Goal: Task Accomplishment & Management: Complete application form

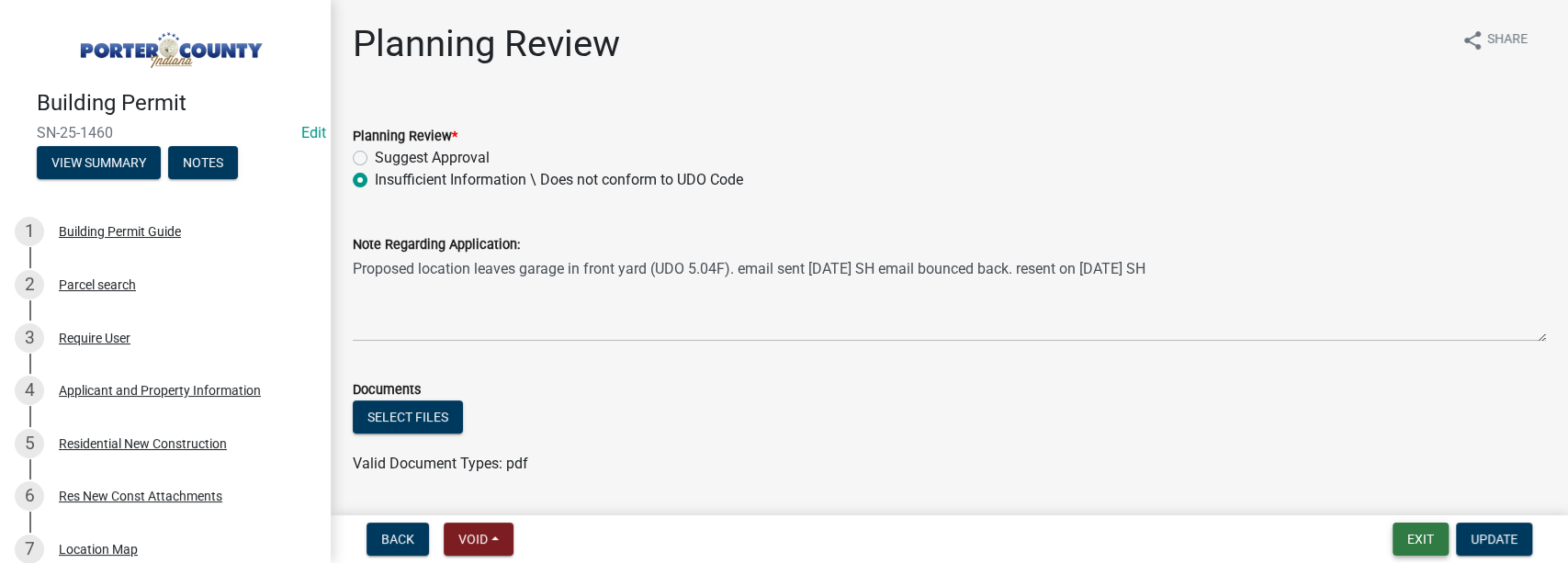
click at [1402, 542] on button "Exit" at bounding box center [1420, 539] width 56 height 33
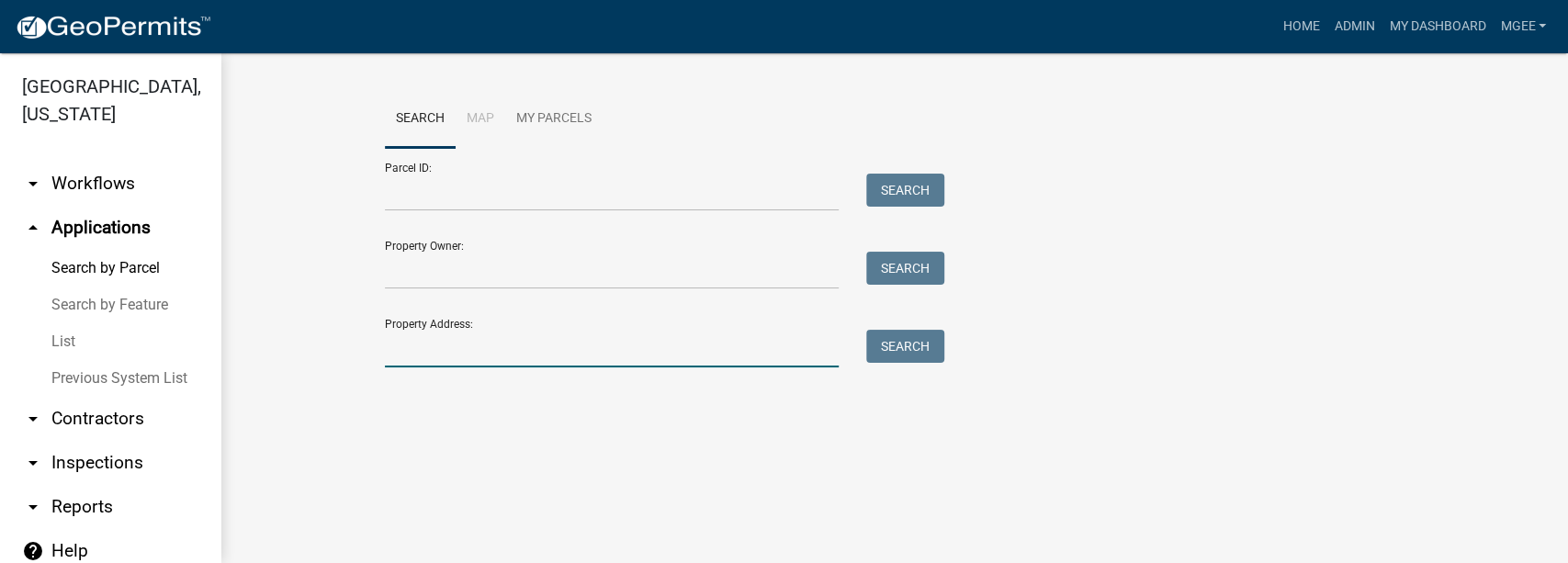
click at [505, 364] on input "Property Address:" at bounding box center [612, 348] width 455 height 37
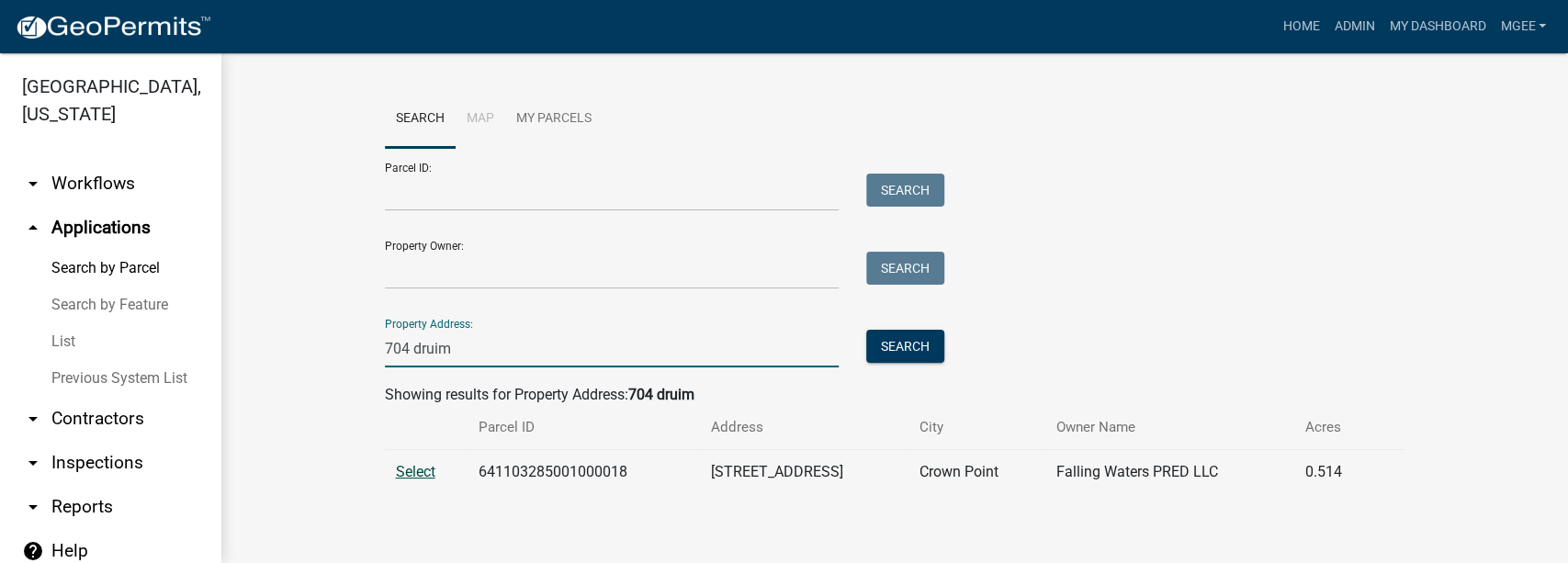
type input "704 druim"
click at [420, 469] on span "Select" at bounding box center [415, 471] width 39 height 18
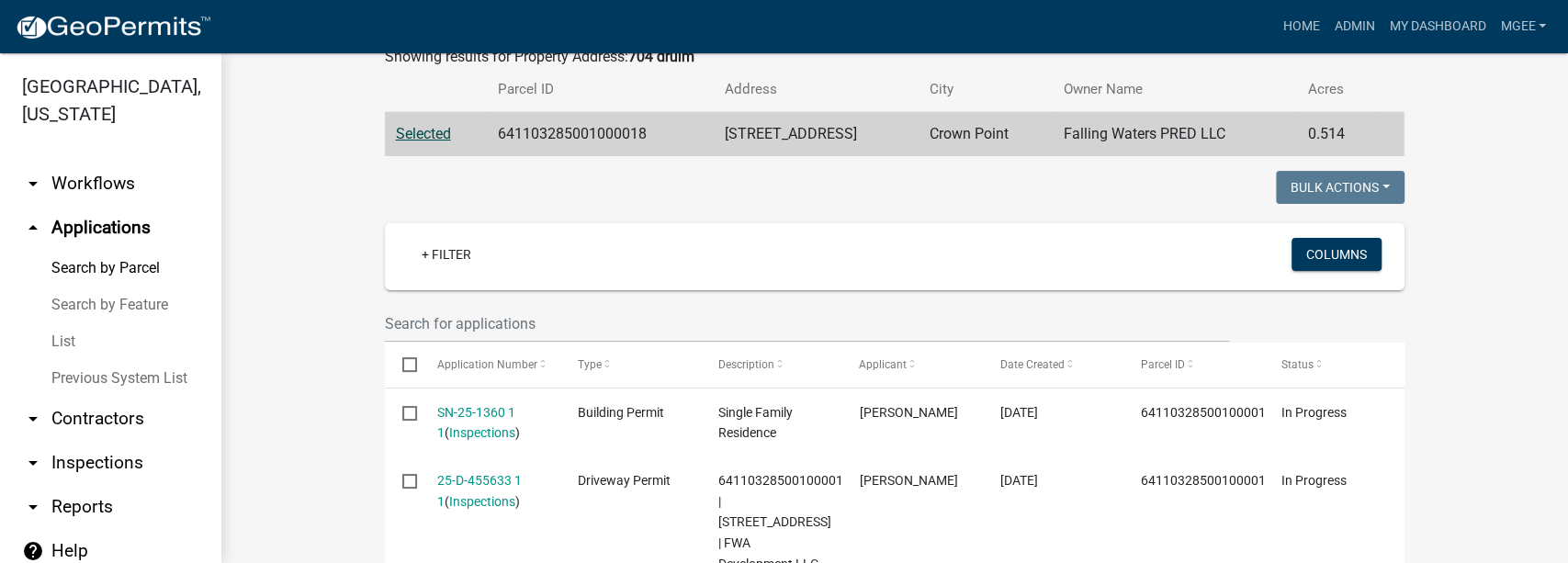
scroll to position [367, 0]
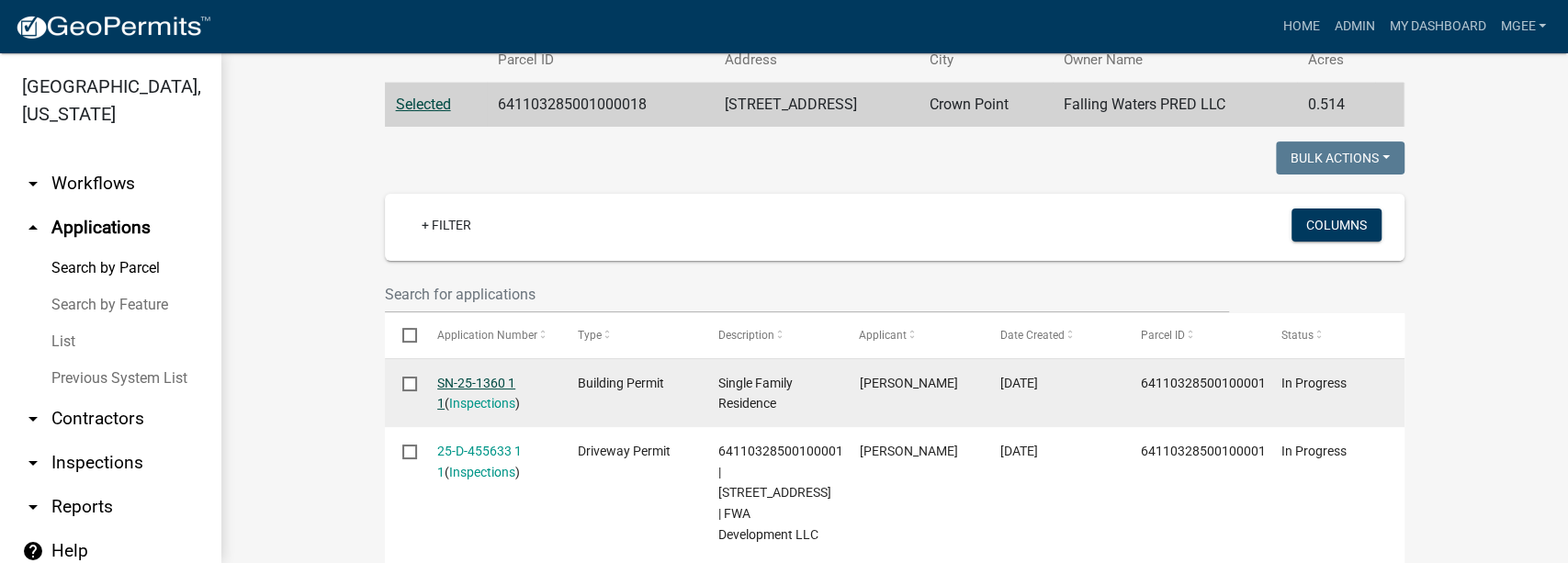
click at [469, 384] on link "SN-25-1360 1 1" at bounding box center [475, 394] width 78 height 35
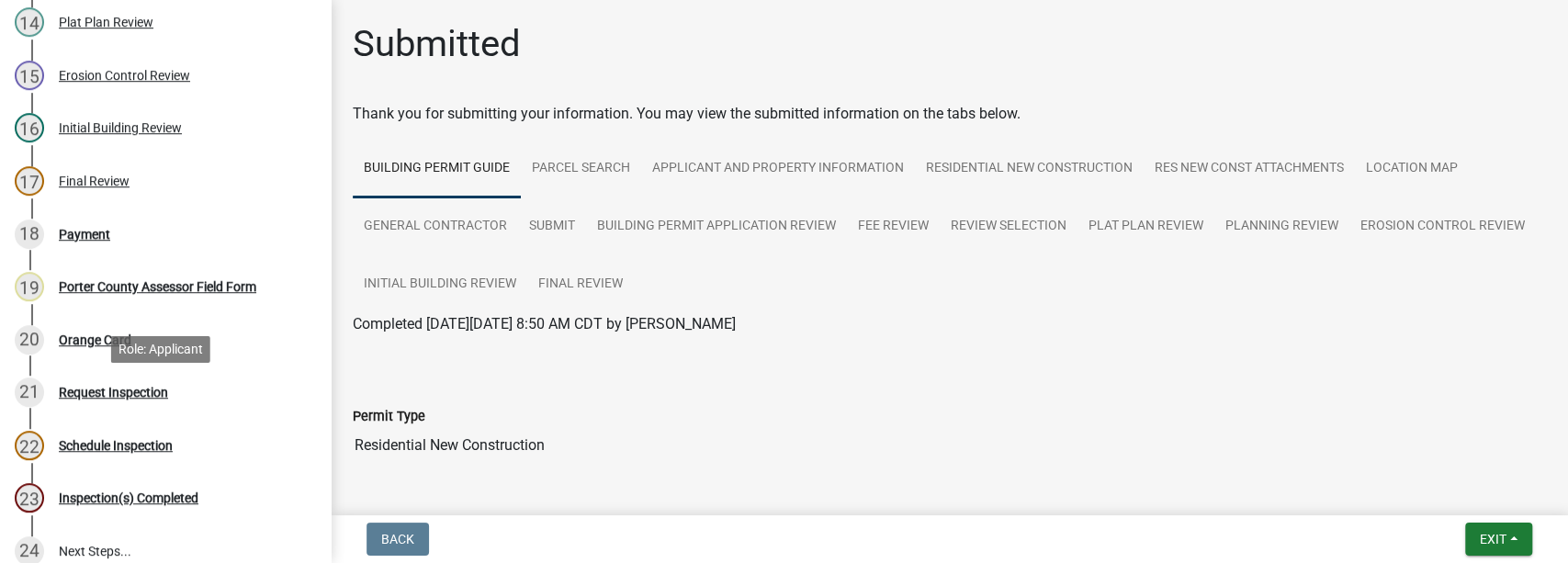
scroll to position [714, 0]
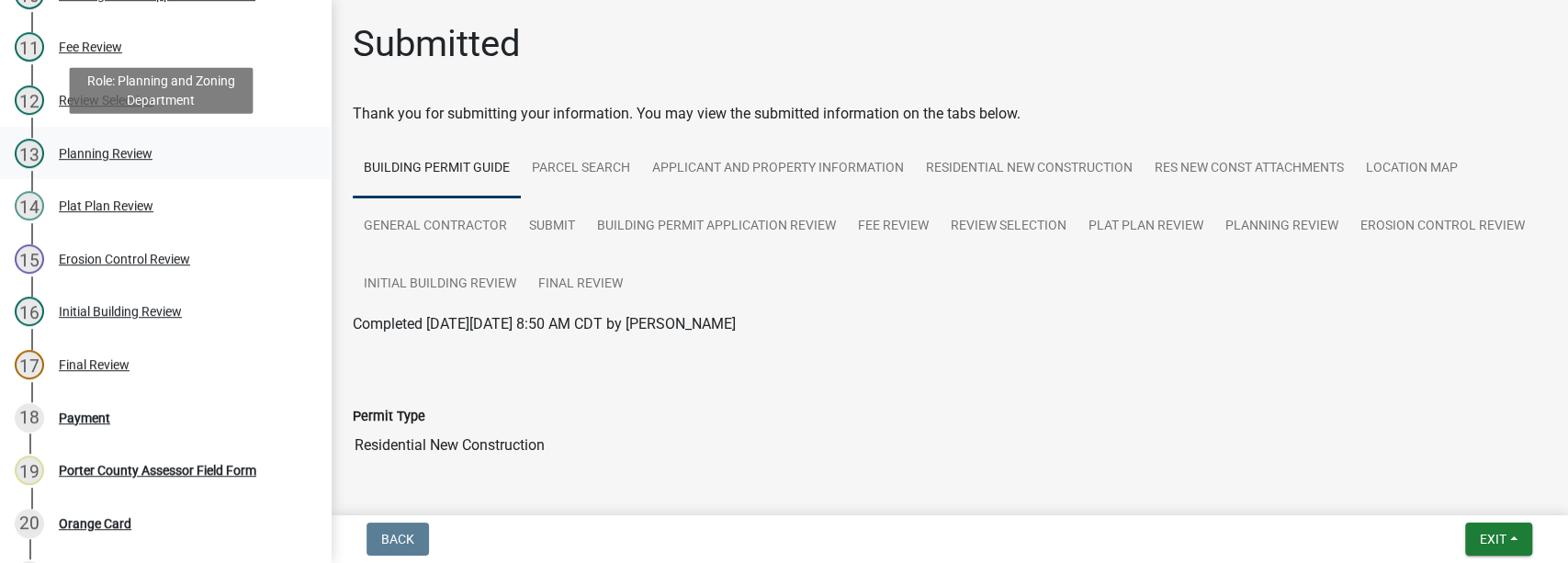
click at [104, 147] on div "Planning Review" at bounding box center [105, 153] width 94 height 13
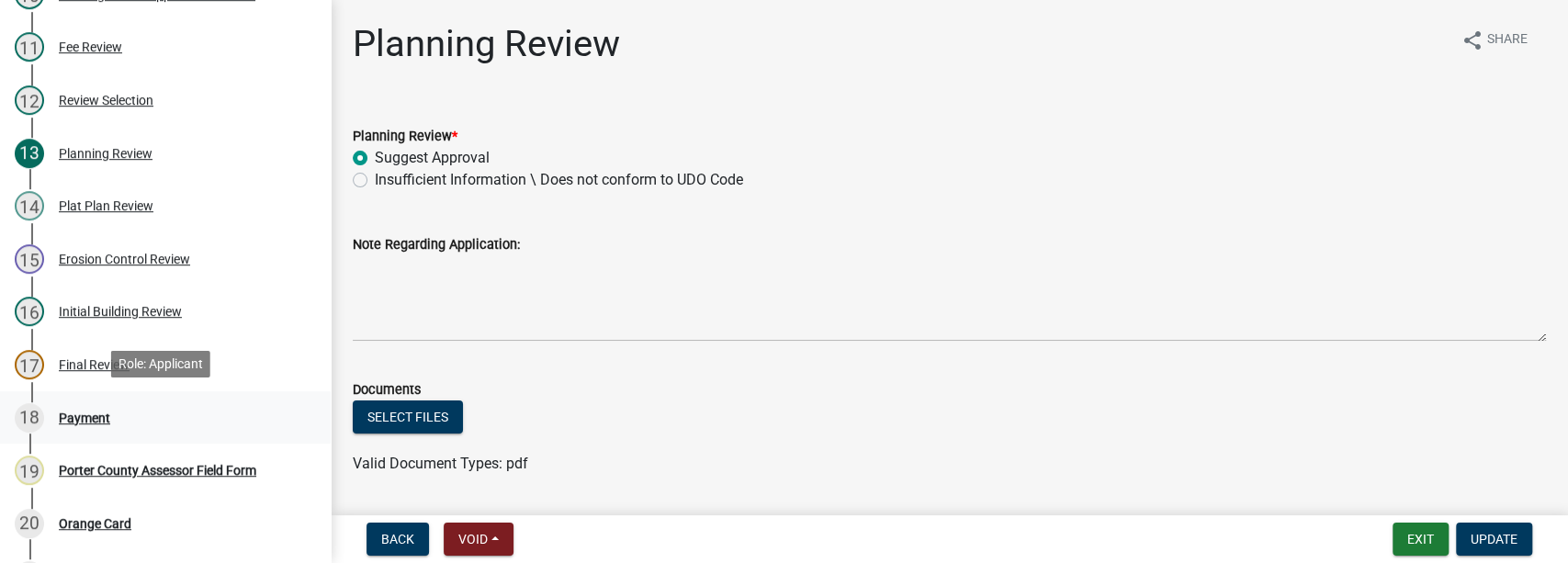
drag, startPoint x: 103, startPoint y: 416, endPoint x: 448, endPoint y: 377, distance: 347.2
click at [104, 415] on div "Payment" at bounding box center [85, 417] width 51 height 13
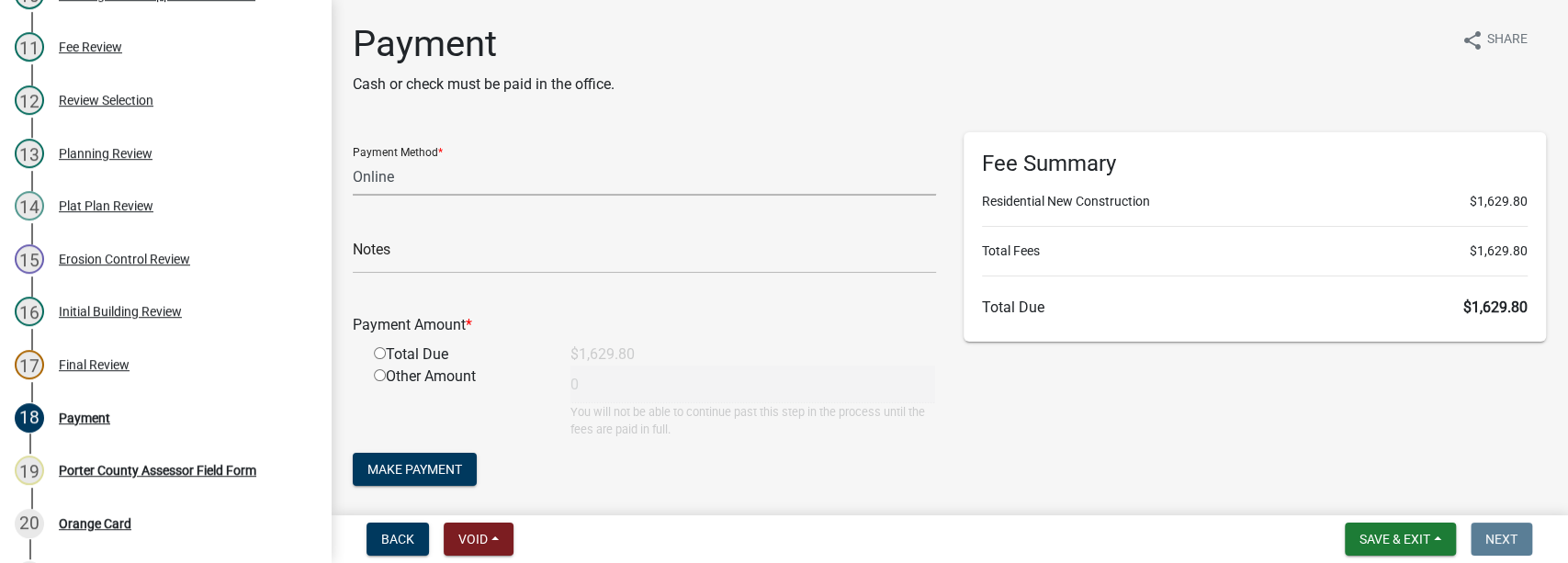
click at [390, 177] on select "Credit Card POS Check Cash Online" at bounding box center [644, 177] width 584 height 37
select select "1: 0"
click at [352, 158] on select "Credit Card POS Check Cash Online" at bounding box center [644, 177] width 584 height 37
click at [386, 252] on input "text" at bounding box center [644, 255] width 584 height 37
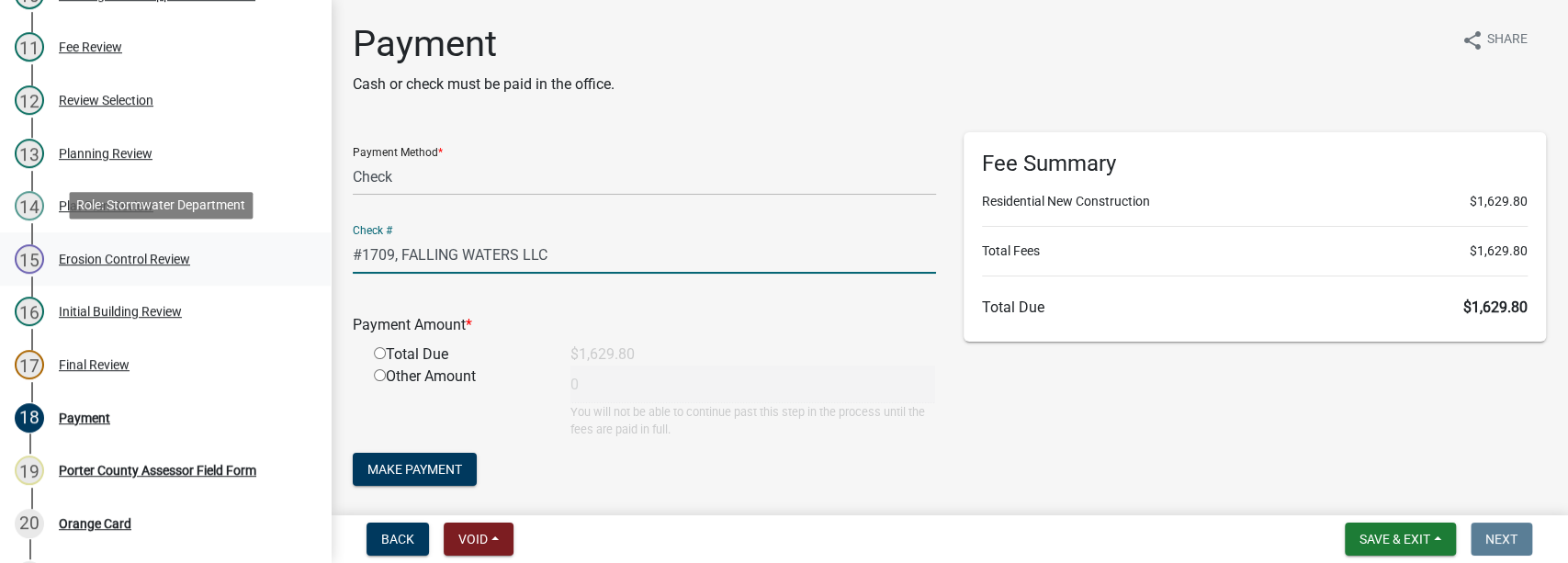
drag, startPoint x: 635, startPoint y: 252, endPoint x: 318, endPoint y: 277, distance: 318.0
click at [318, 277] on div "Building Permit SN-25-1360 Edit View Summary Notes 1 Building Permit Guide 2 Pa…" at bounding box center [784, 282] width 1568 height 563
type input "#1709, FALLING WATERS LLC"
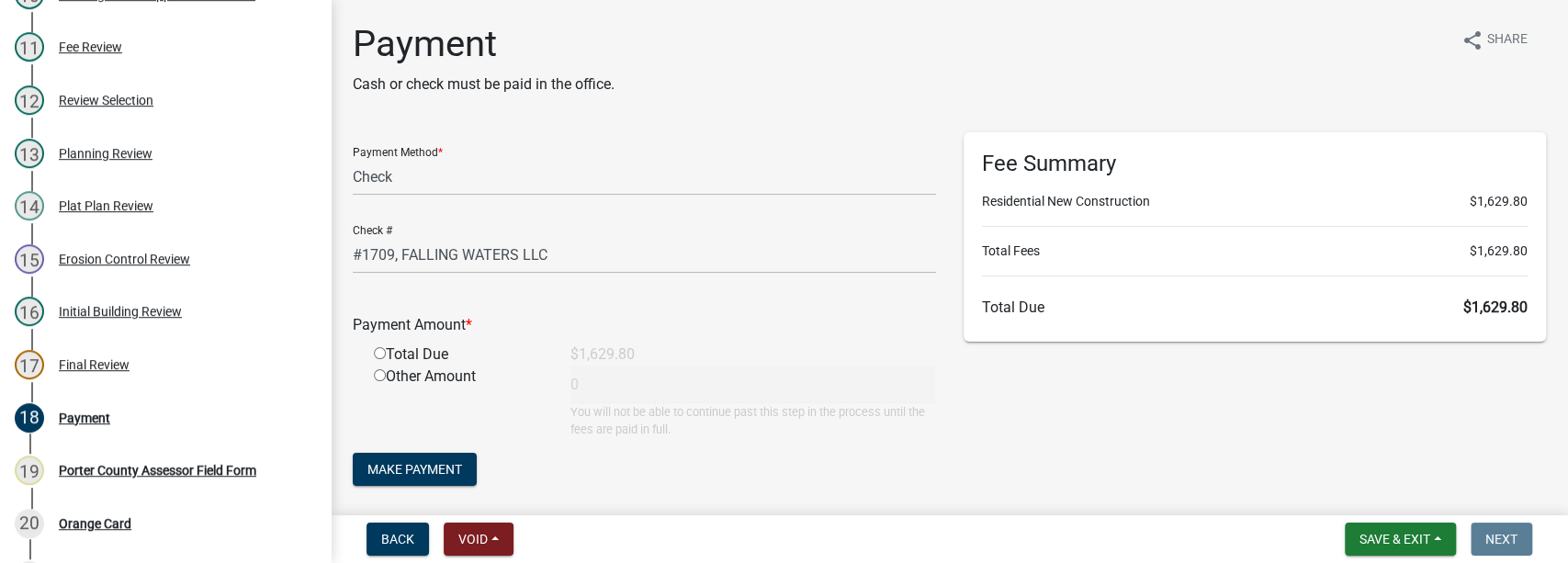
click at [380, 347] on input "radio" at bounding box center [380, 353] width 12 height 12
radio input "true"
type input "1629.8"
click at [427, 454] on button "Make Payment" at bounding box center [414, 469] width 124 height 33
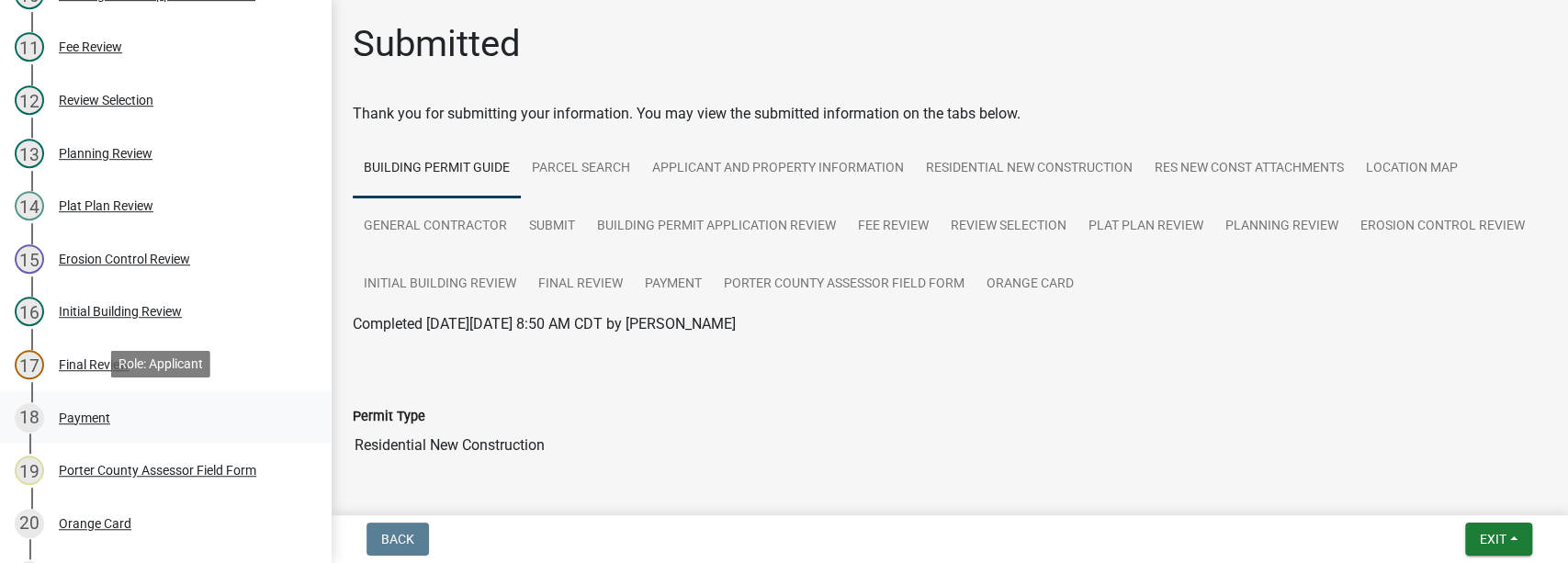
click at [92, 416] on div "Payment" at bounding box center [85, 417] width 51 height 13
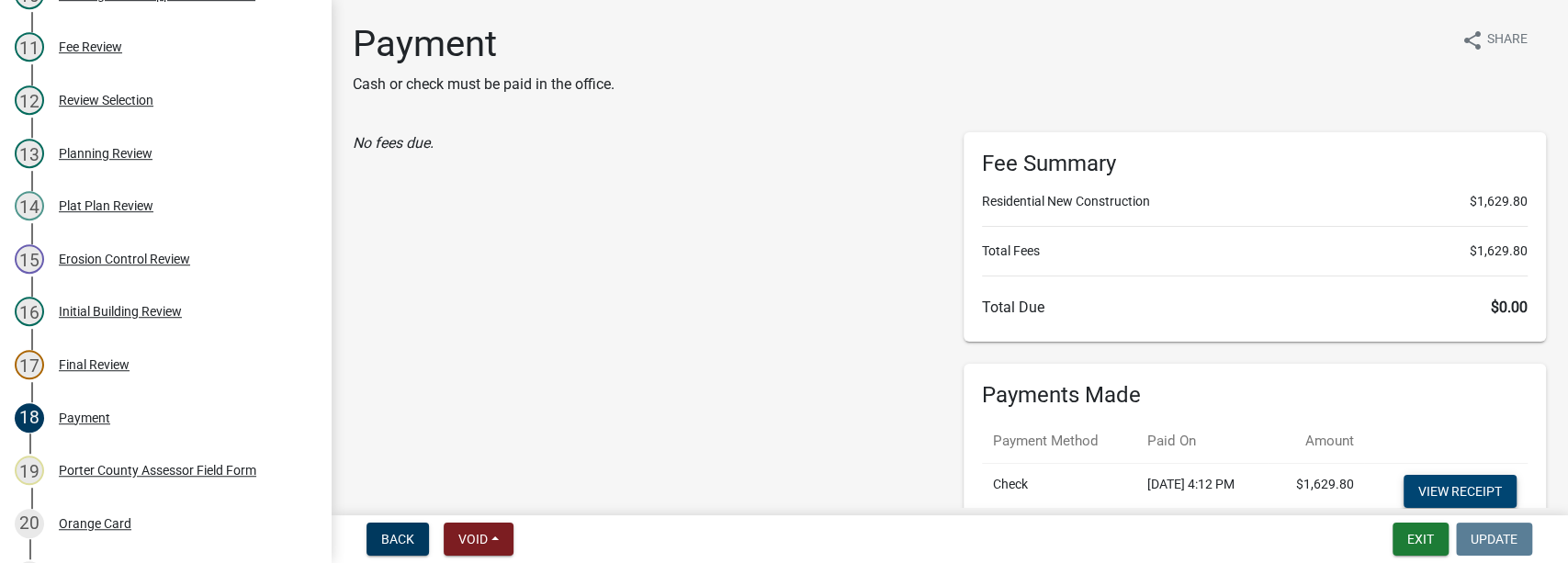
click at [1475, 481] on link "View receipt" at bounding box center [1460, 492] width 113 height 33
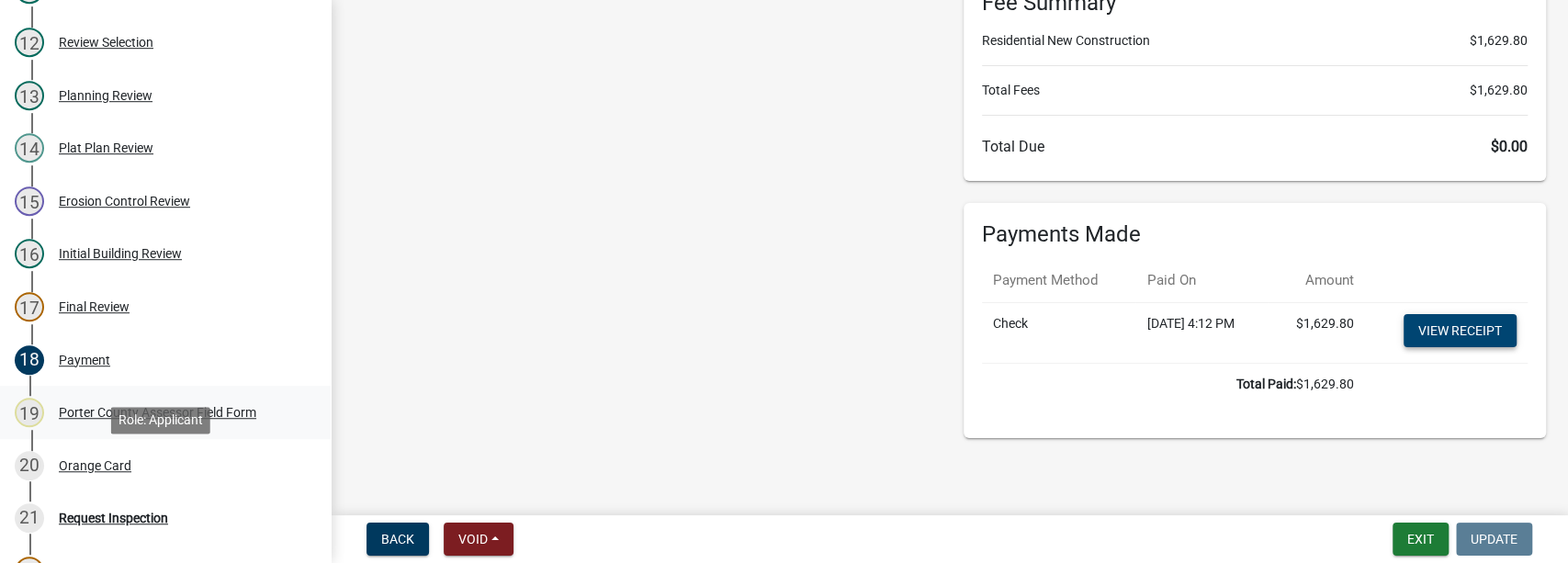
scroll to position [836, 0]
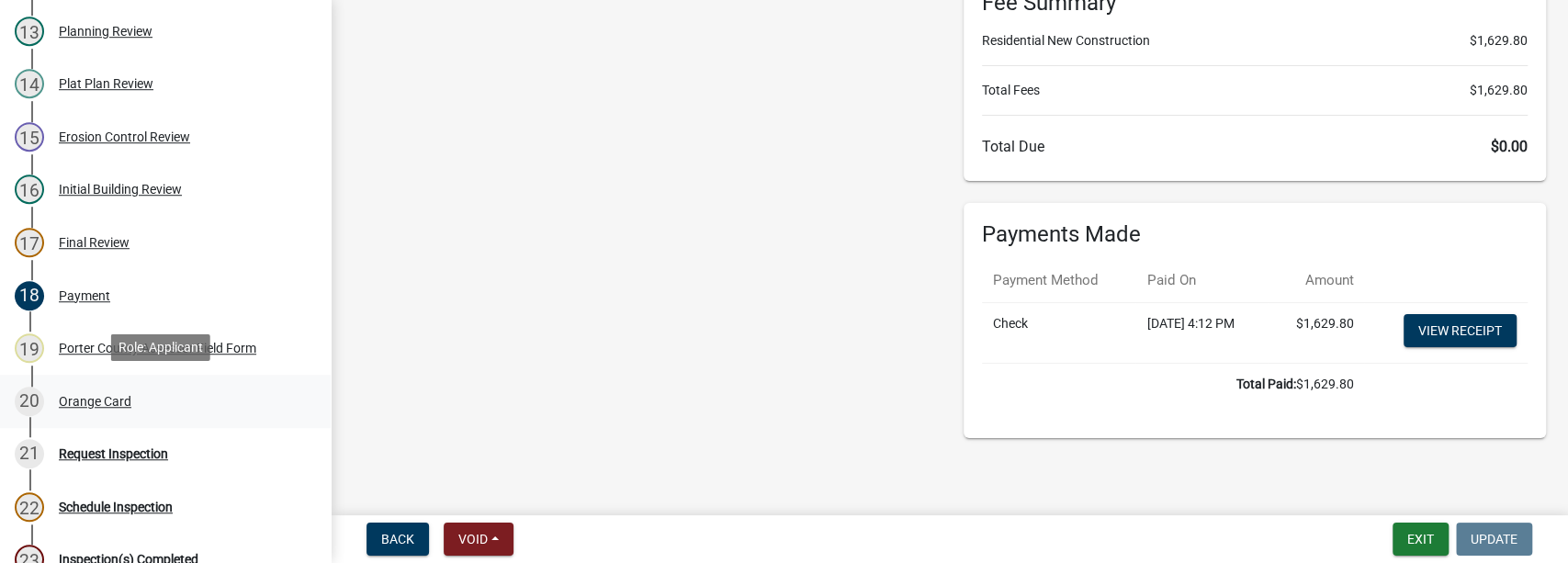
click at [102, 404] on div "Orange Card" at bounding box center [95, 401] width 73 height 13
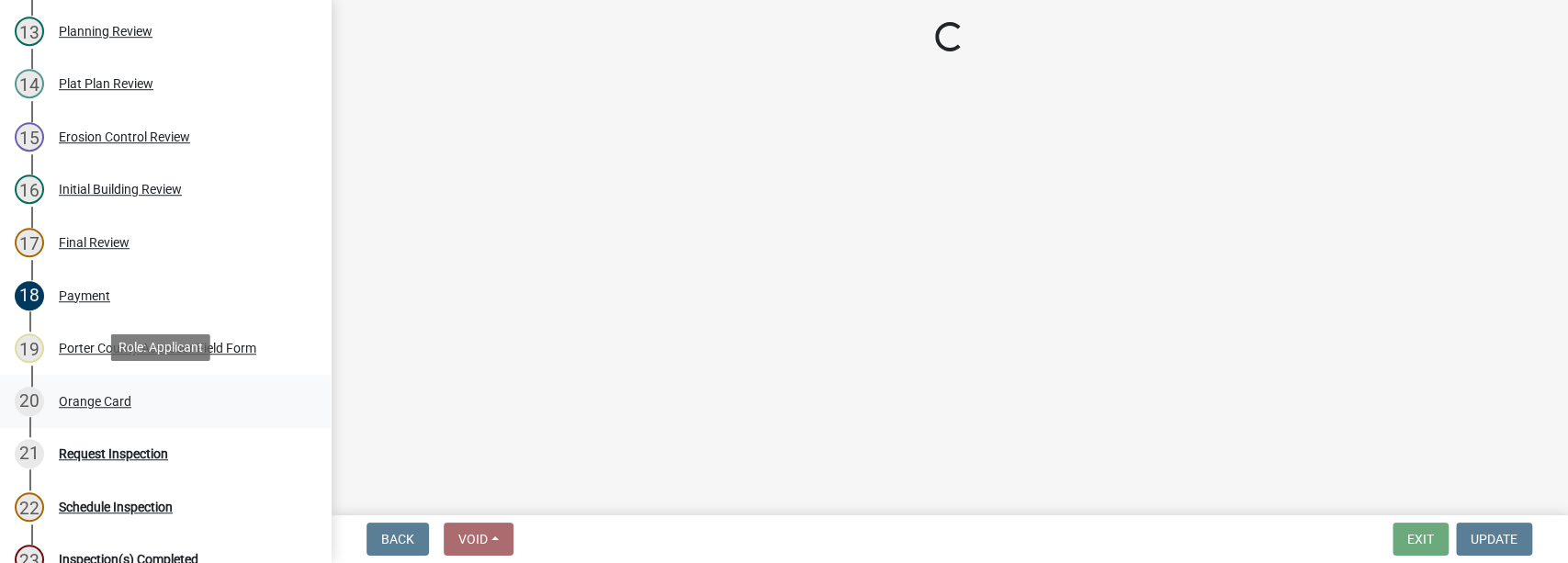
scroll to position [0, 0]
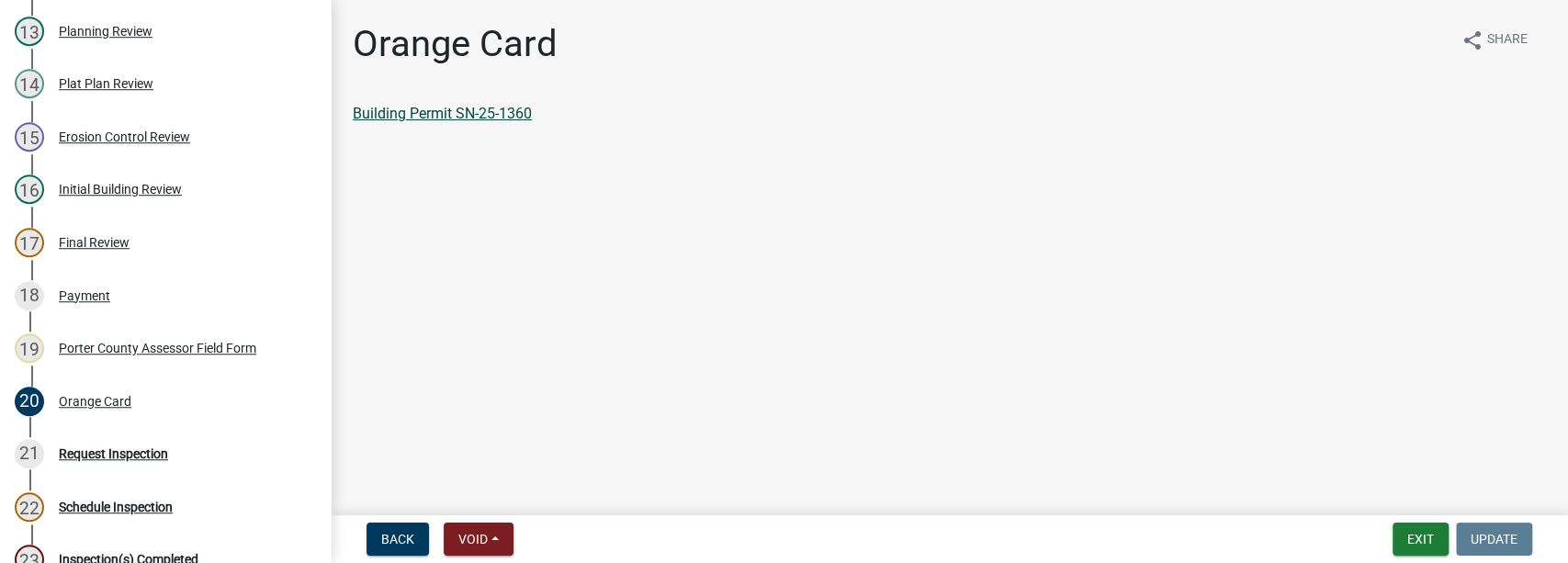
click at [423, 113] on link "Building Permit SN-25-1360" at bounding box center [442, 113] width 179 height 18
click at [1411, 534] on button "Exit" at bounding box center [1420, 539] width 56 height 33
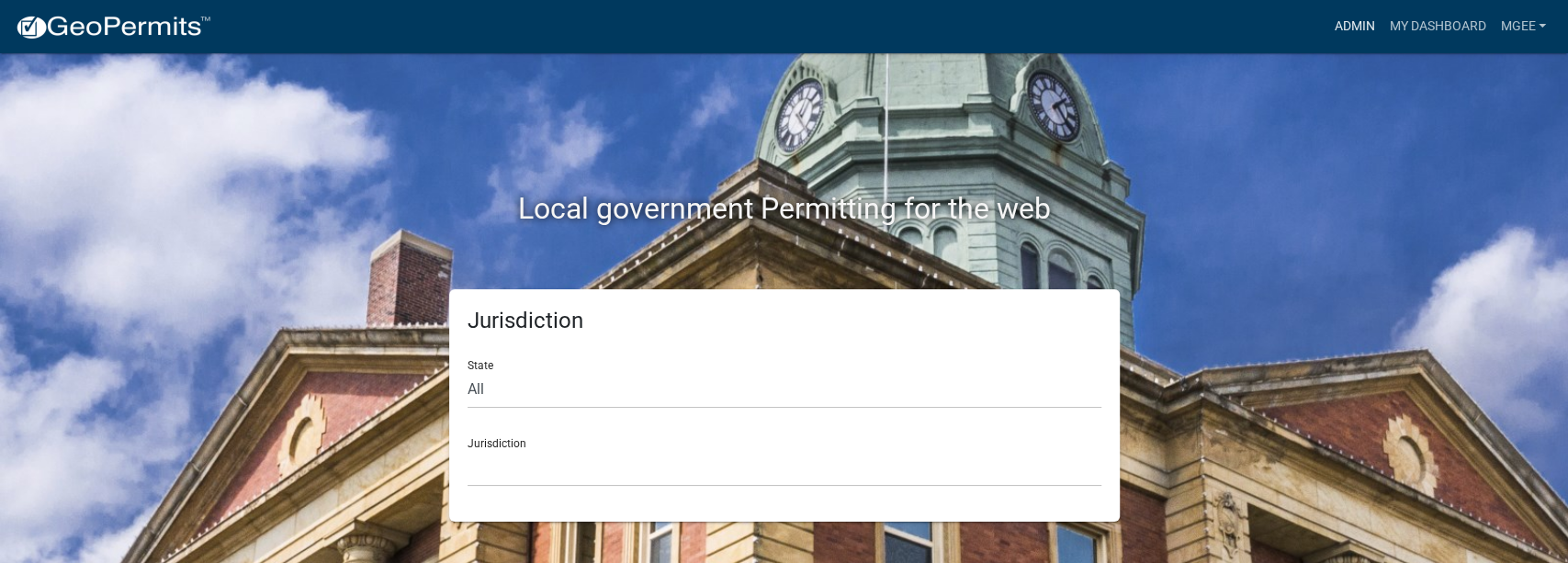
click at [1354, 24] on link "Admin" at bounding box center [1354, 26] width 55 height 34
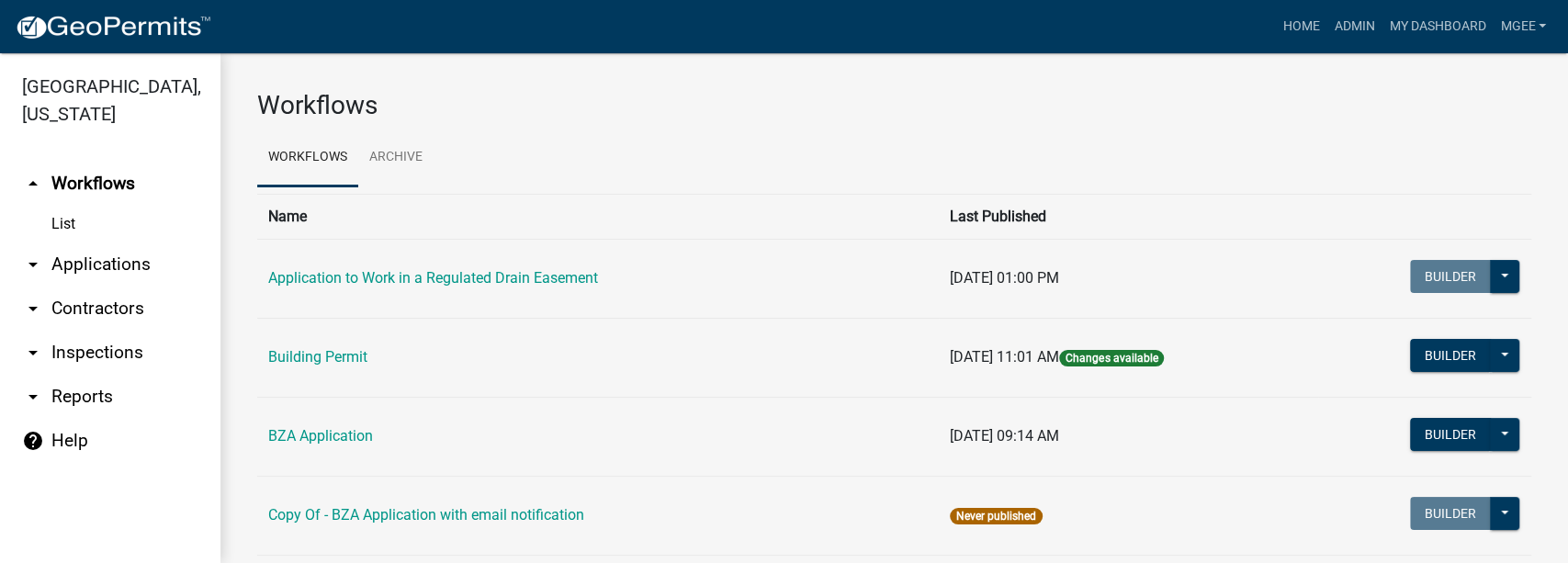
click at [84, 242] on link "arrow_drop_down Applications" at bounding box center [110, 264] width 220 height 44
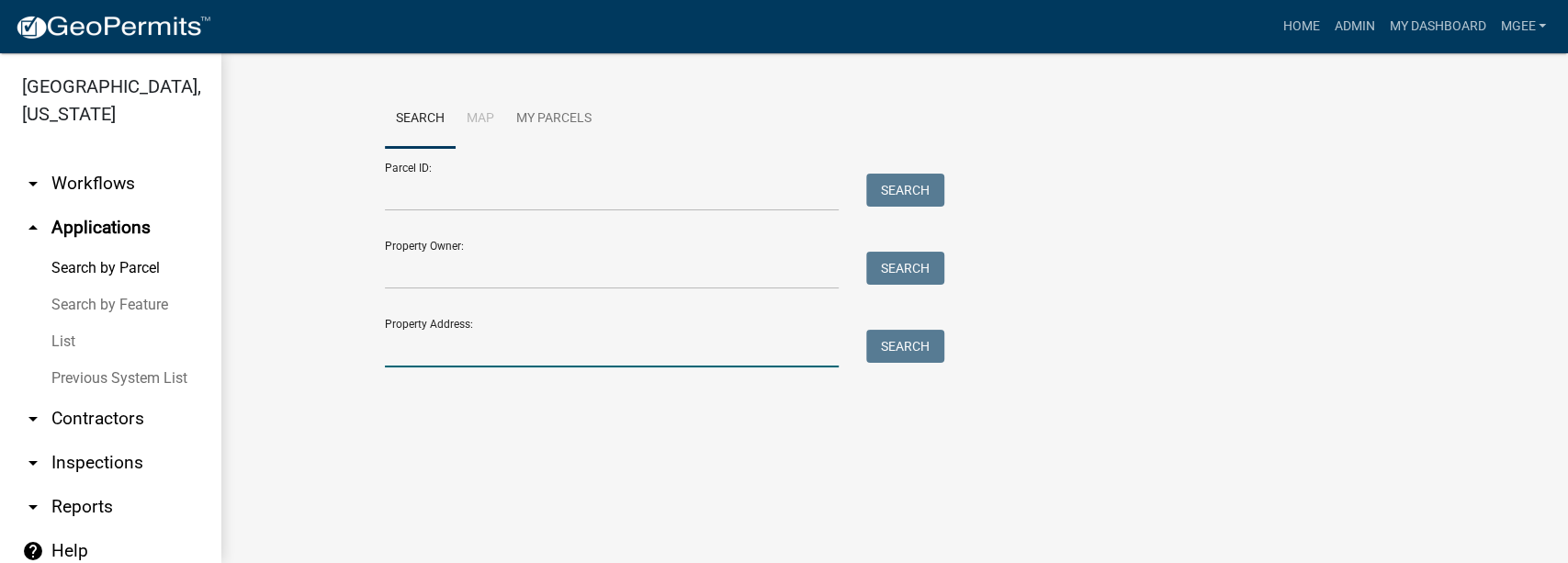
click at [408, 344] on input "Property Address:" at bounding box center [612, 348] width 455 height 37
type input "704 druim"
click at [907, 352] on button "Search" at bounding box center [905, 346] width 78 height 33
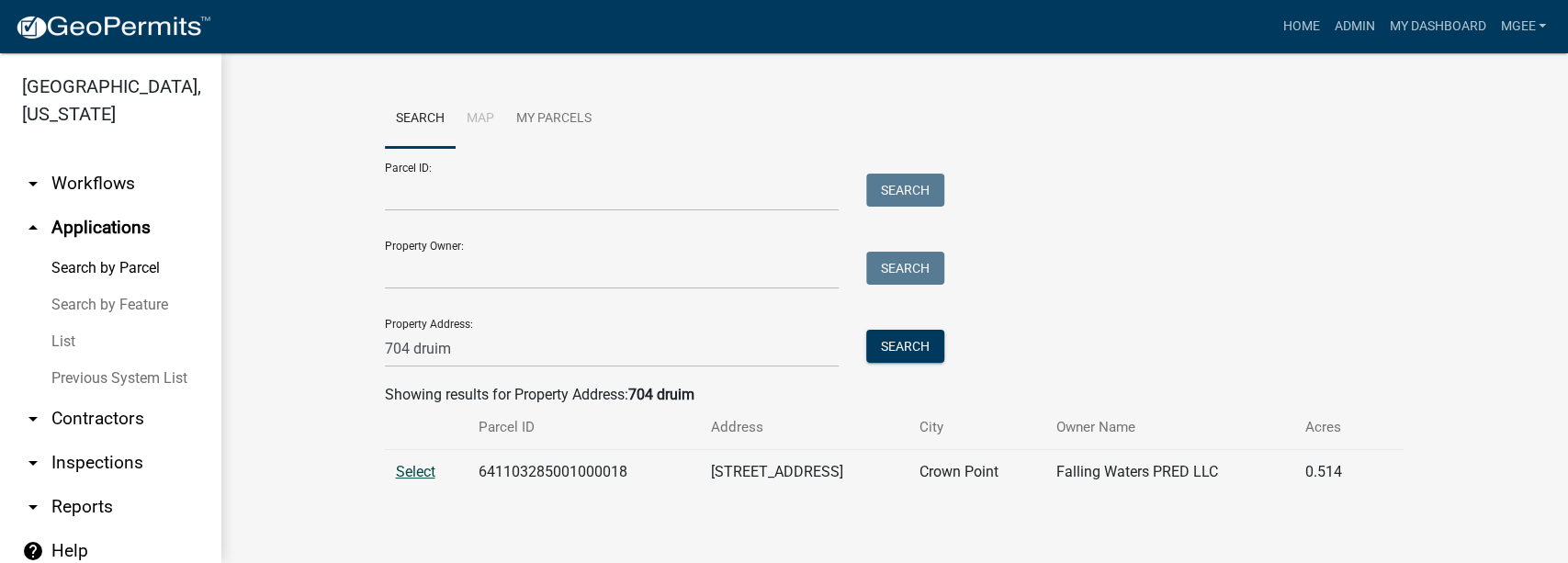
click at [408, 470] on span "Select" at bounding box center [415, 471] width 39 height 18
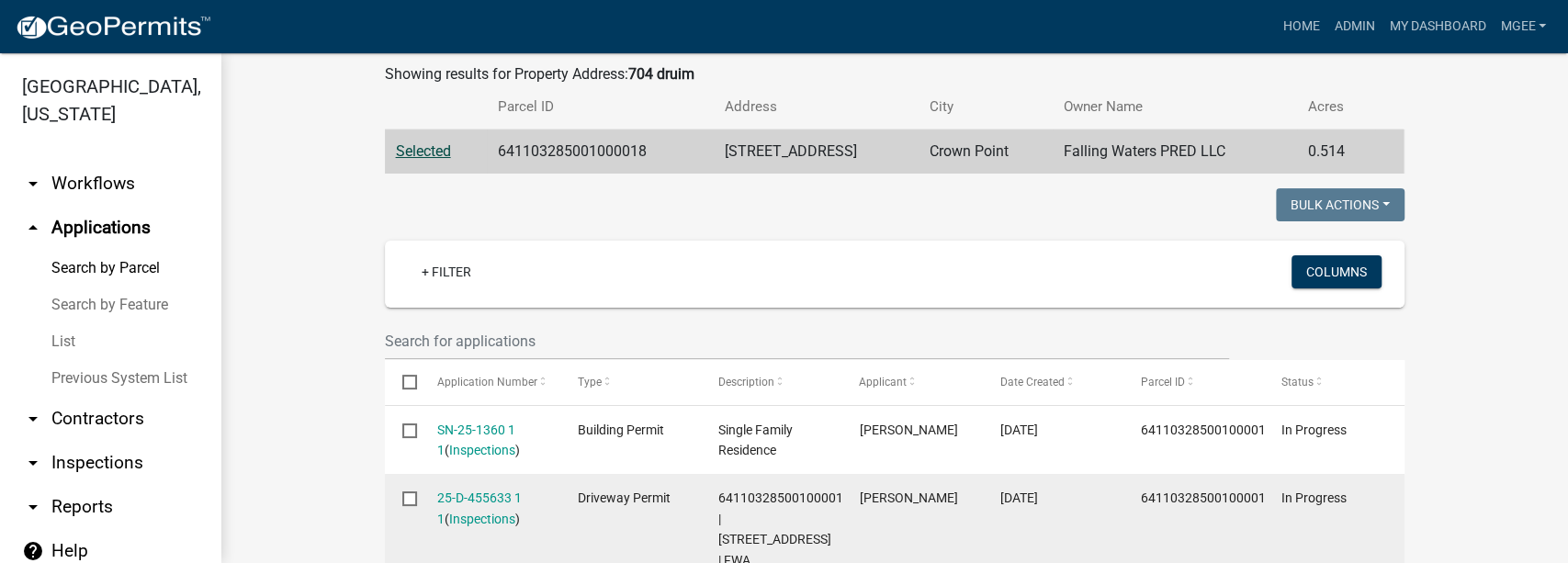
scroll to position [428, 0]
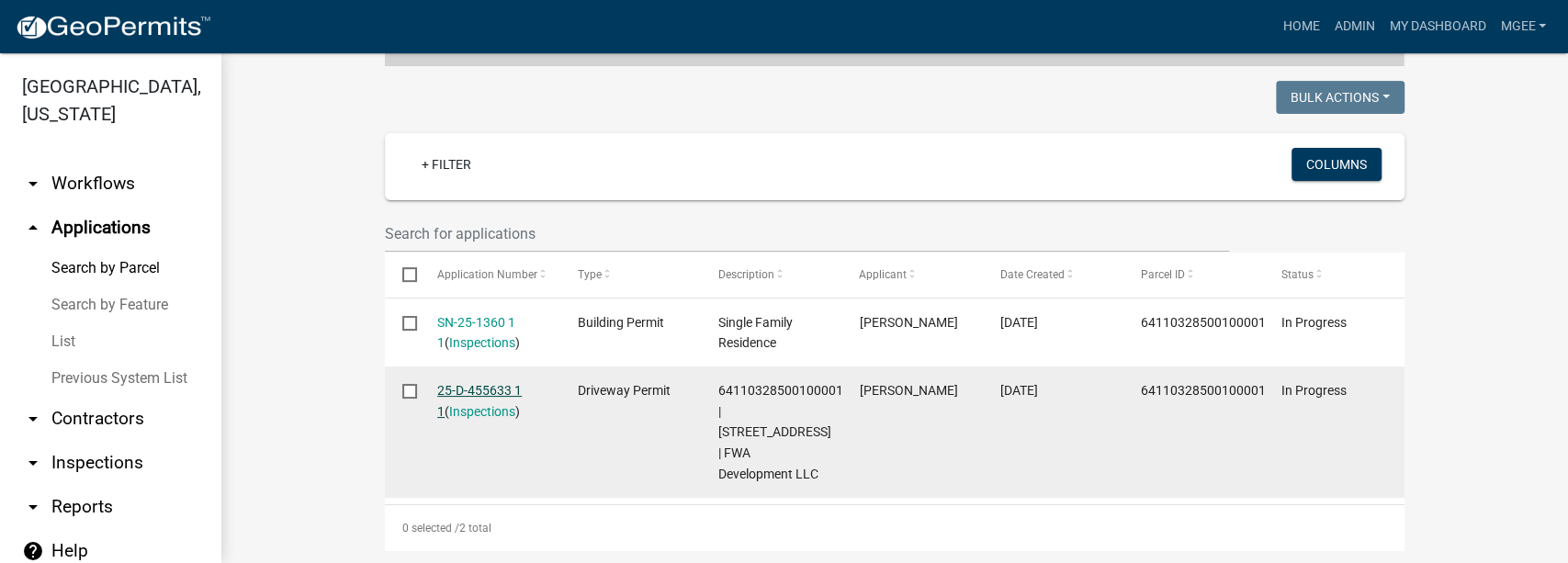
click at [468, 387] on link "25-D-455633 1 1" at bounding box center [479, 401] width 85 height 35
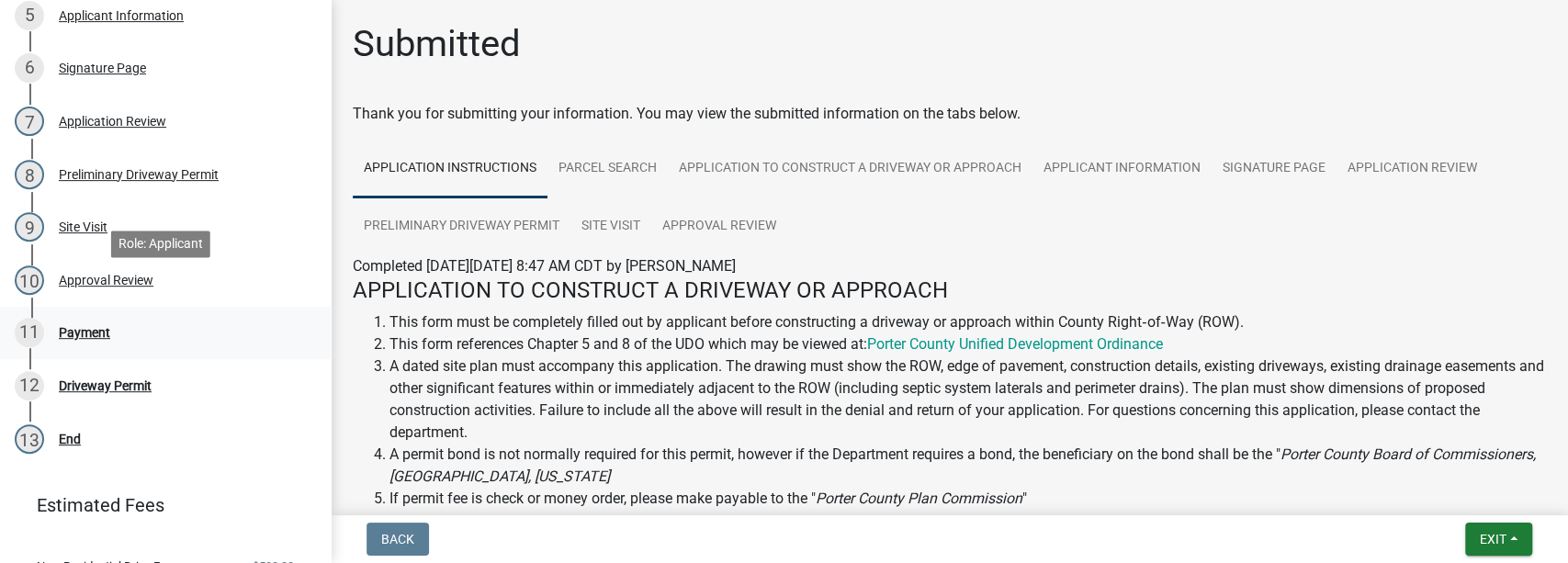
scroll to position [499, 0]
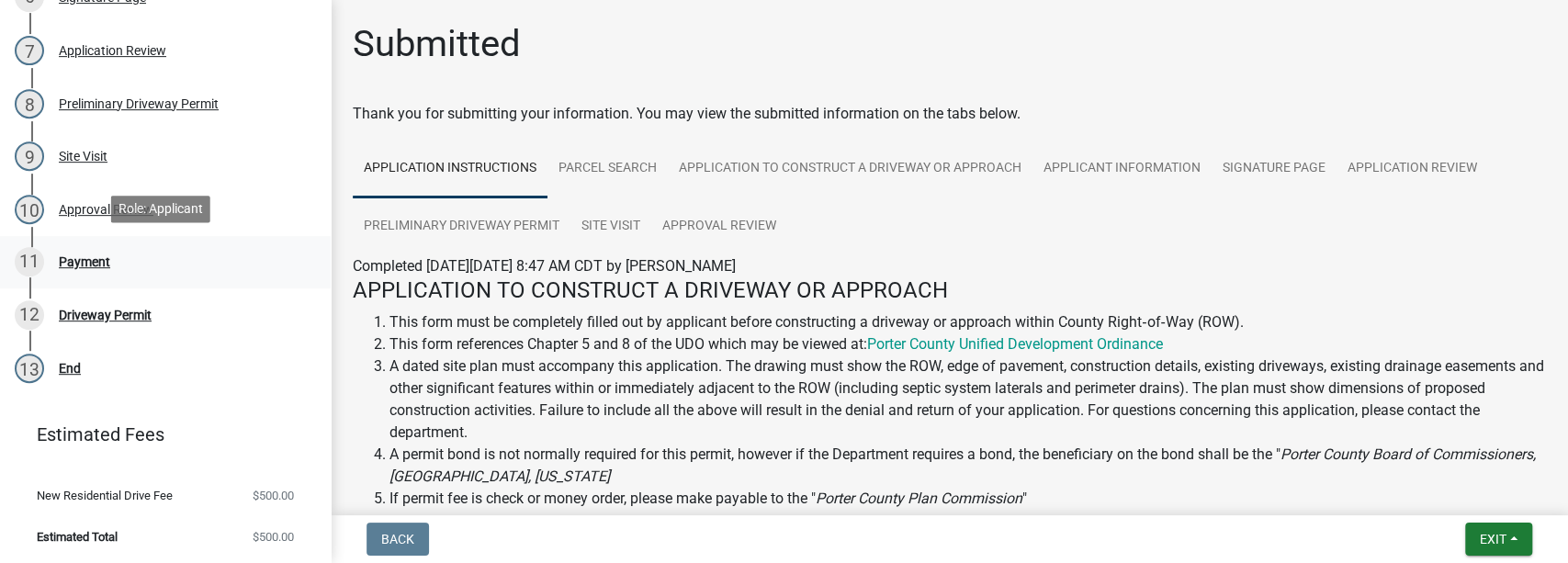
click at [94, 259] on div "Payment" at bounding box center [85, 261] width 51 height 13
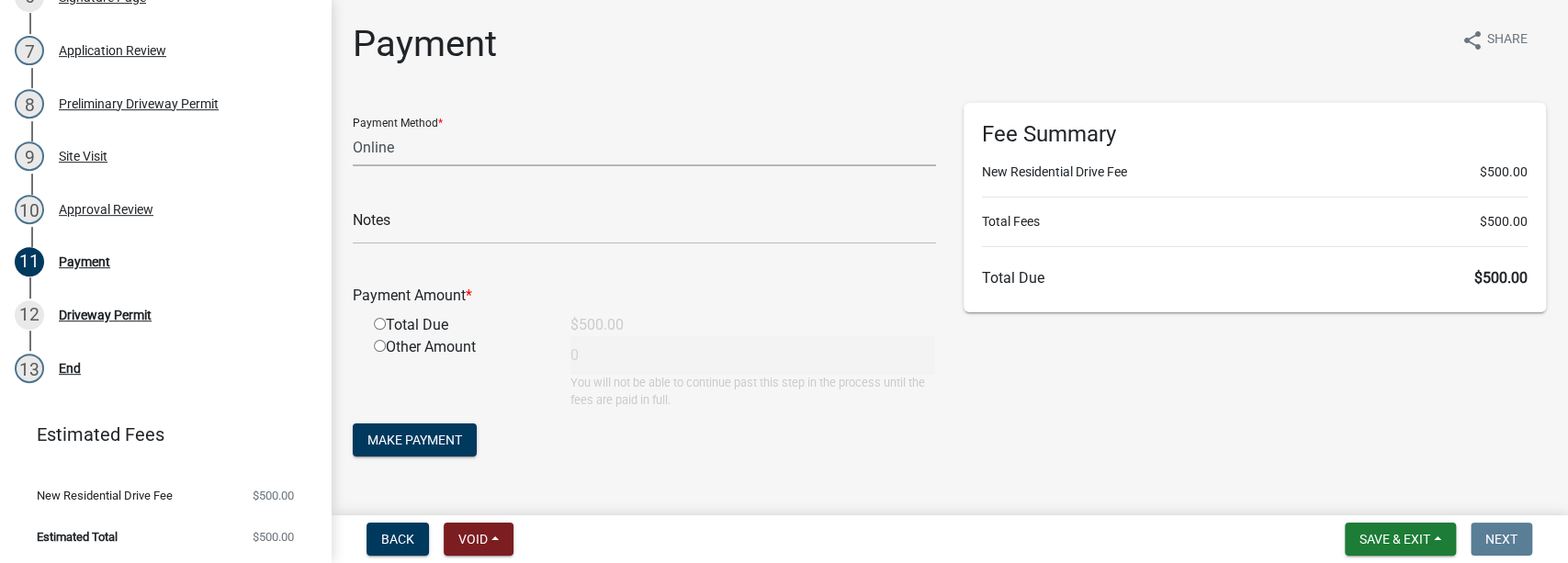
click at [420, 145] on select "Credit Card POS Check Cash Online" at bounding box center [644, 148] width 584 height 37
select select "1: 0"
click at [352, 129] on select "Credit Card POS Check Cash Online" at bounding box center [644, 148] width 584 height 37
click at [402, 219] on input "text" at bounding box center [644, 225] width 584 height 37
paste input "#1709, FALLING WATERS LLC"
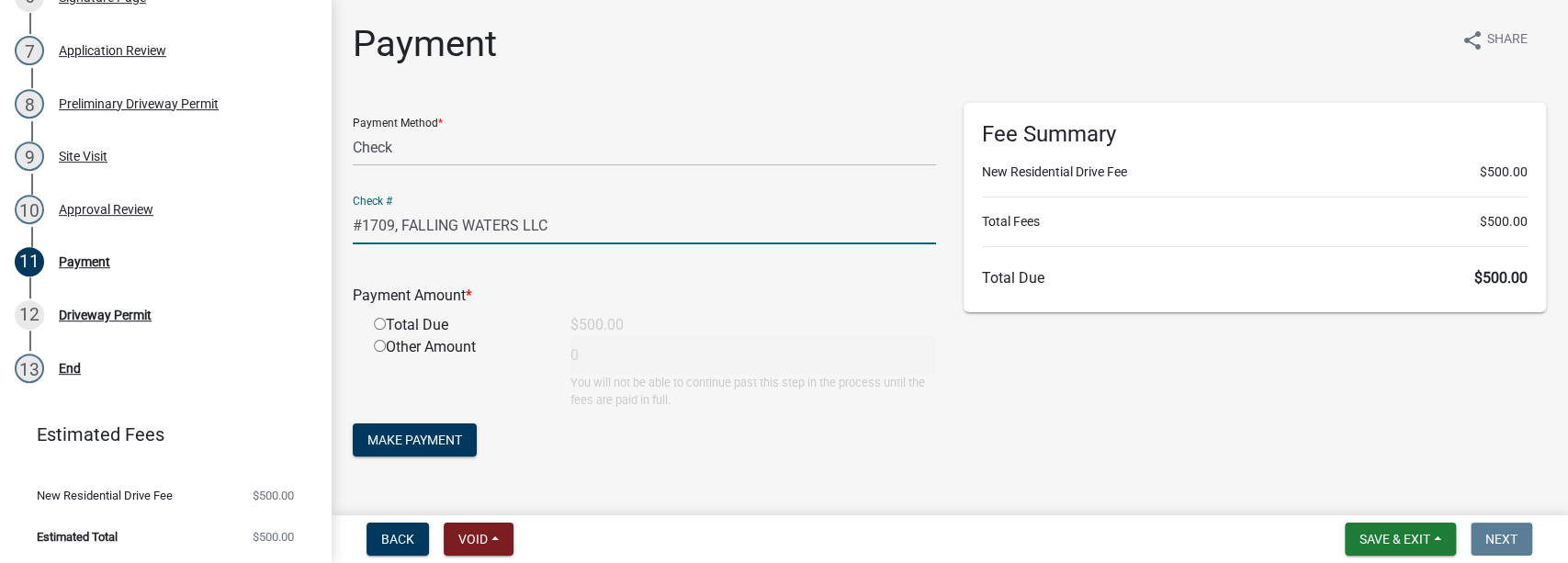
type input "#1709, FALLING WATERS LLC"
click at [378, 319] on input "radio" at bounding box center [380, 324] width 12 height 12
radio input "true"
type input "500"
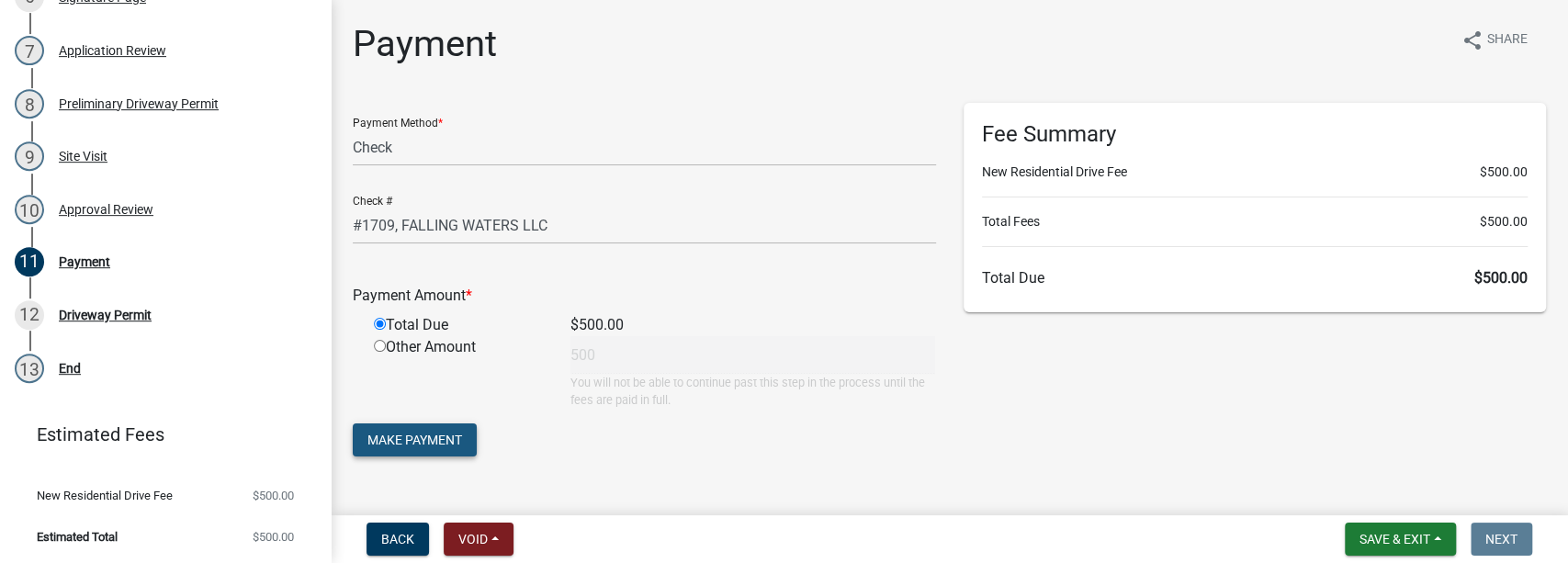
click at [394, 440] on span "Make Payment" at bounding box center [414, 440] width 94 height 15
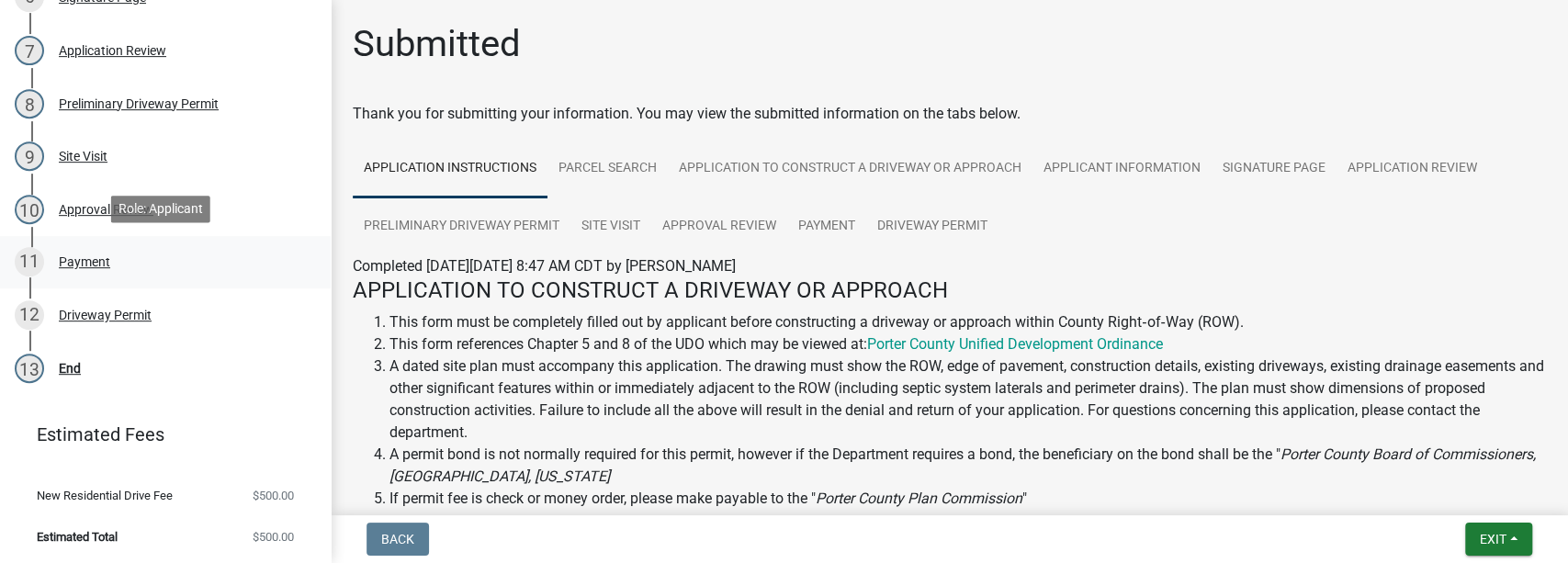
click at [84, 251] on div "11 Payment" at bounding box center [157, 262] width 286 height 30
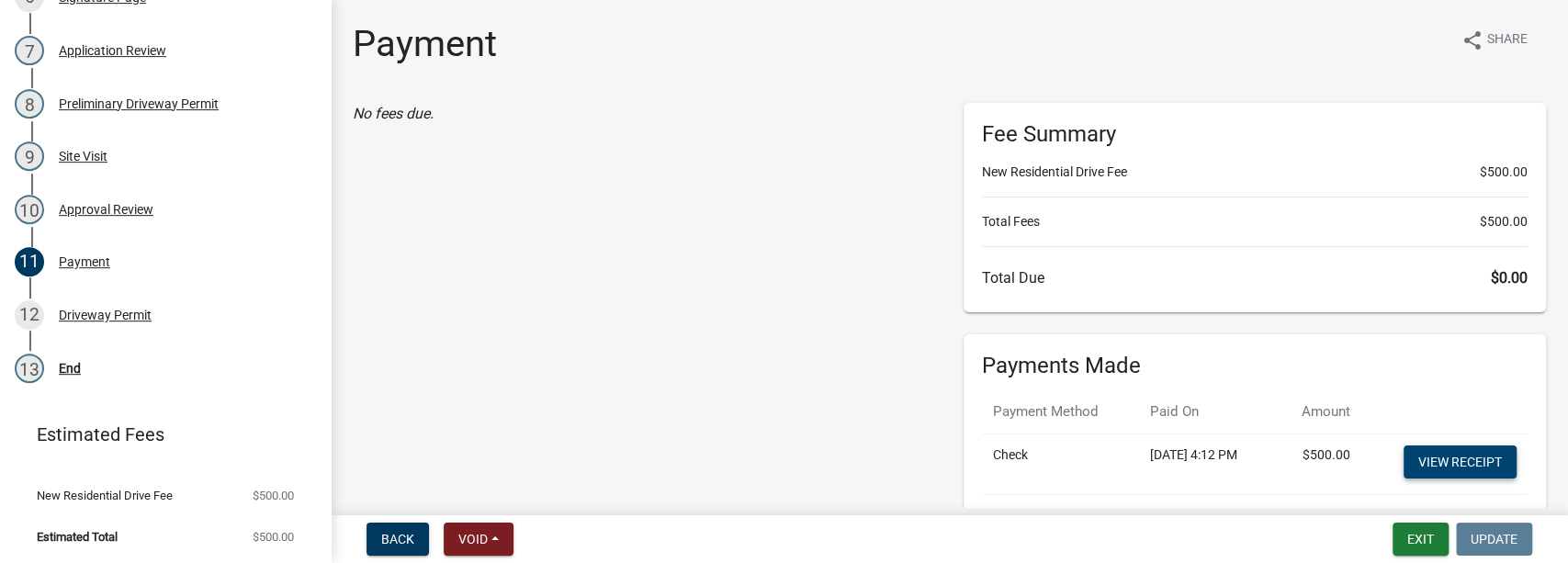
click at [1455, 459] on link "View receipt" at bounding box center [1460, 463] width 113 height 33
click at [119, 312] on div "Driveway Permit" at bounding box center [105, 315] width 93 height 13
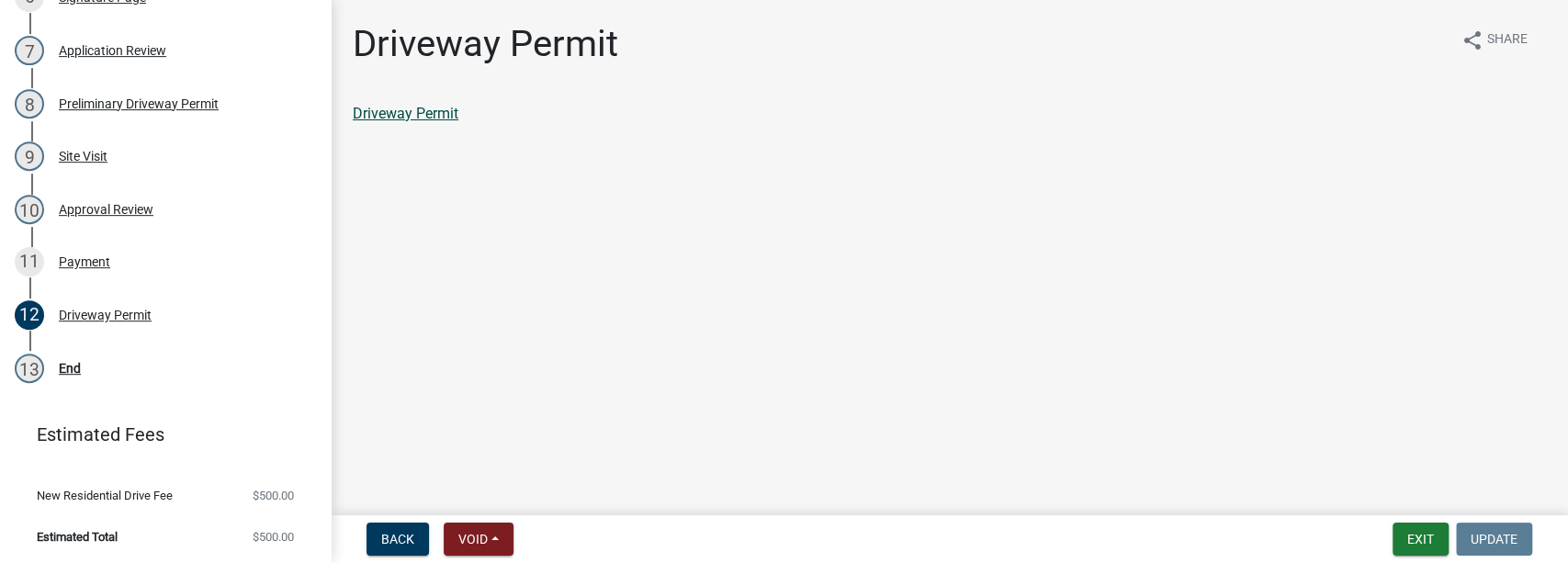
click at [428, 114] on link "Driveway Permit" at bounding box center [405, 113] width 105 height 18
click at [1422, 538] on button "Exit" at bounding box center [1420, 539] width 56 height 33
